Goal: Find specific page/section: Find specific page/section

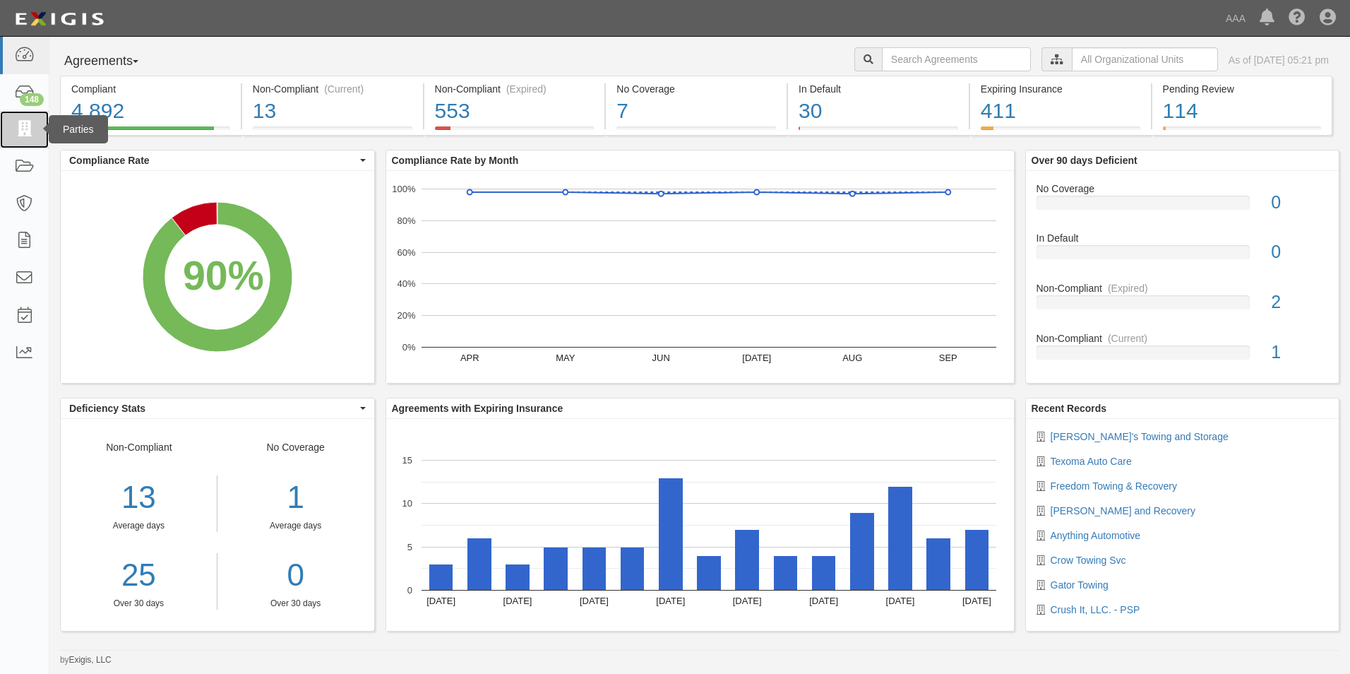
click at [21, 128] on icon at bounding box center [24, 129] width 20 height 16
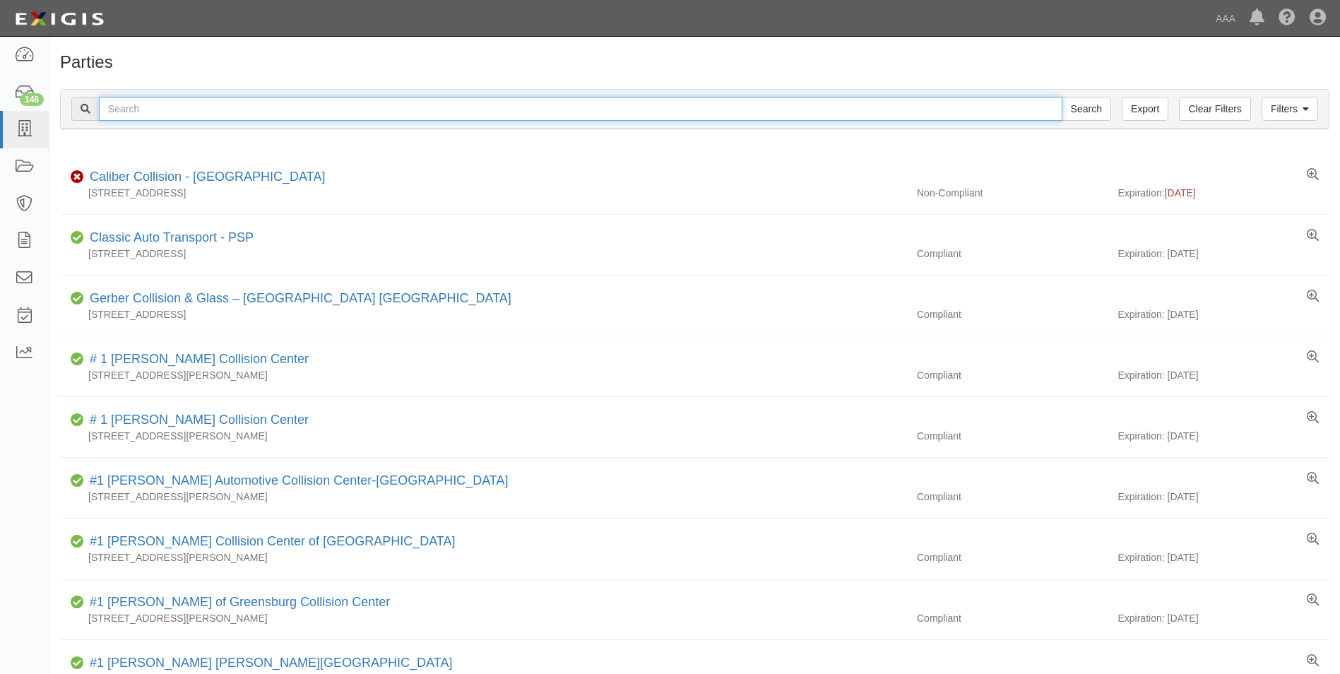
click at [133, 105] on input "text" at bounding box center [580, 109] width 963 height 24
type input "31336"
click at [1062, 97] on input "Search" at bounding box center [1086, 109] width 49 height 24
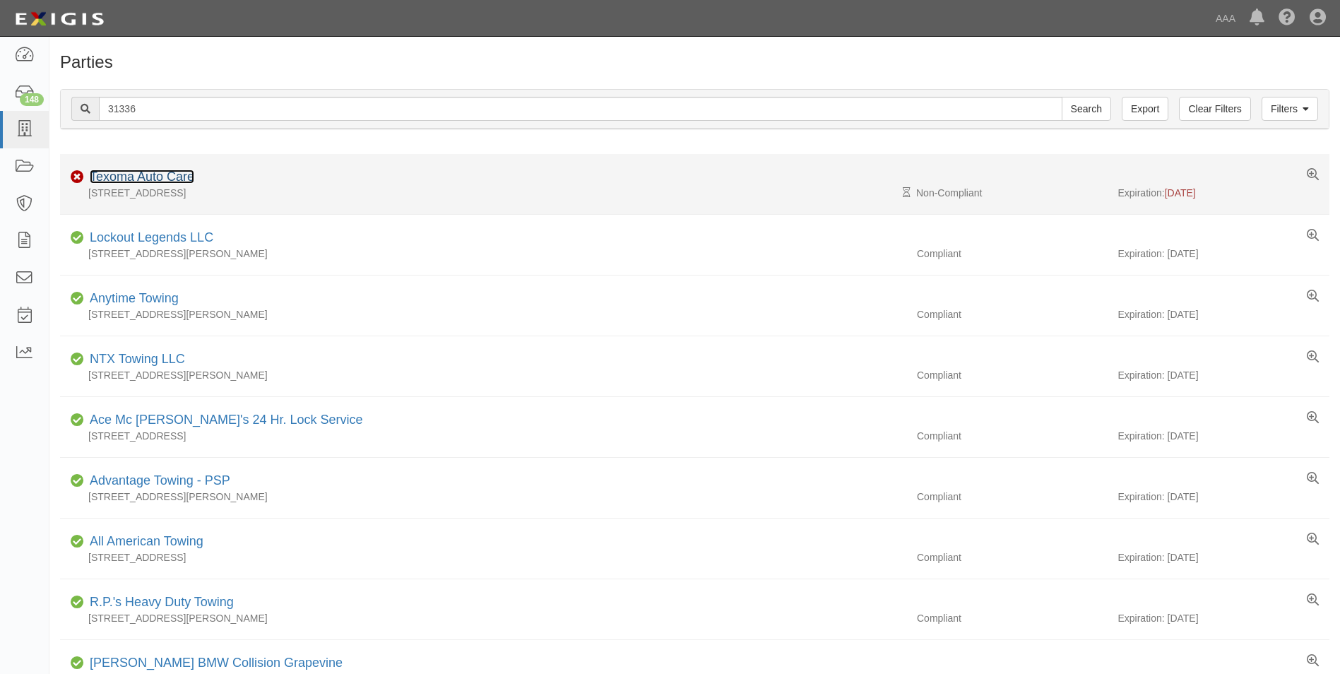
click at [126, 178] on link "Texoma Auto Care" at bounding box center [142, 177] width 105 height 14
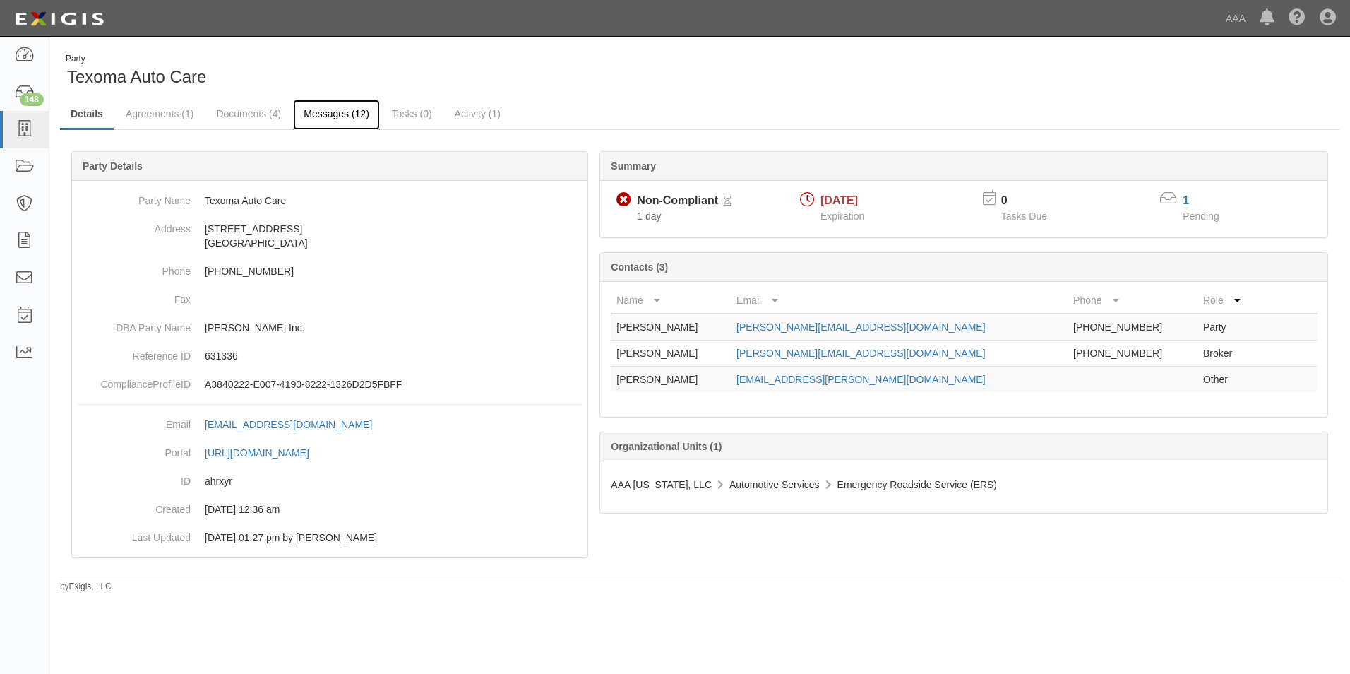
click at [346, 111] on link "Messages (12)" at bounding box center [336, 115] width 87 height 30
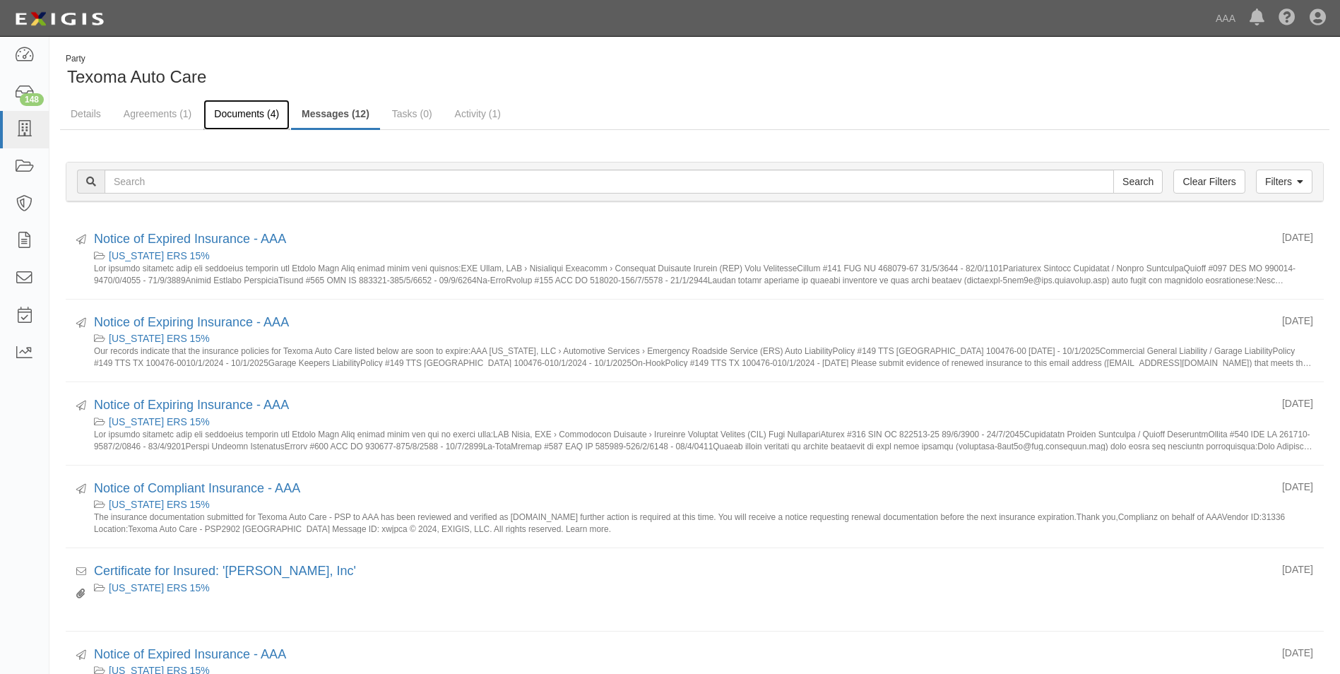
click at [263, 112] on link "Documents (4)" at bounding box center [246, 115] width 86 height 30
